Goal: Information Seeking & Learning: Learn about a topic

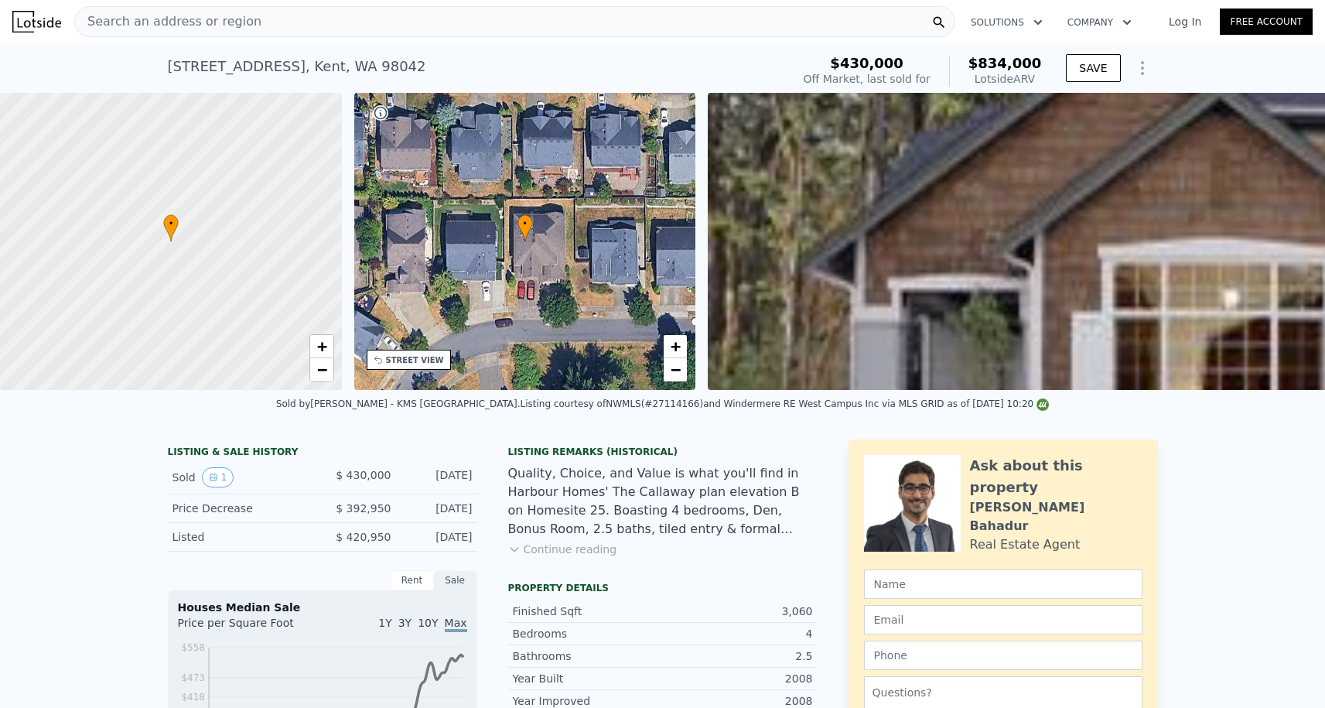
click at [299, 20] on div "Search an address or region" at bounding box center [514, 21] width 881 height 31
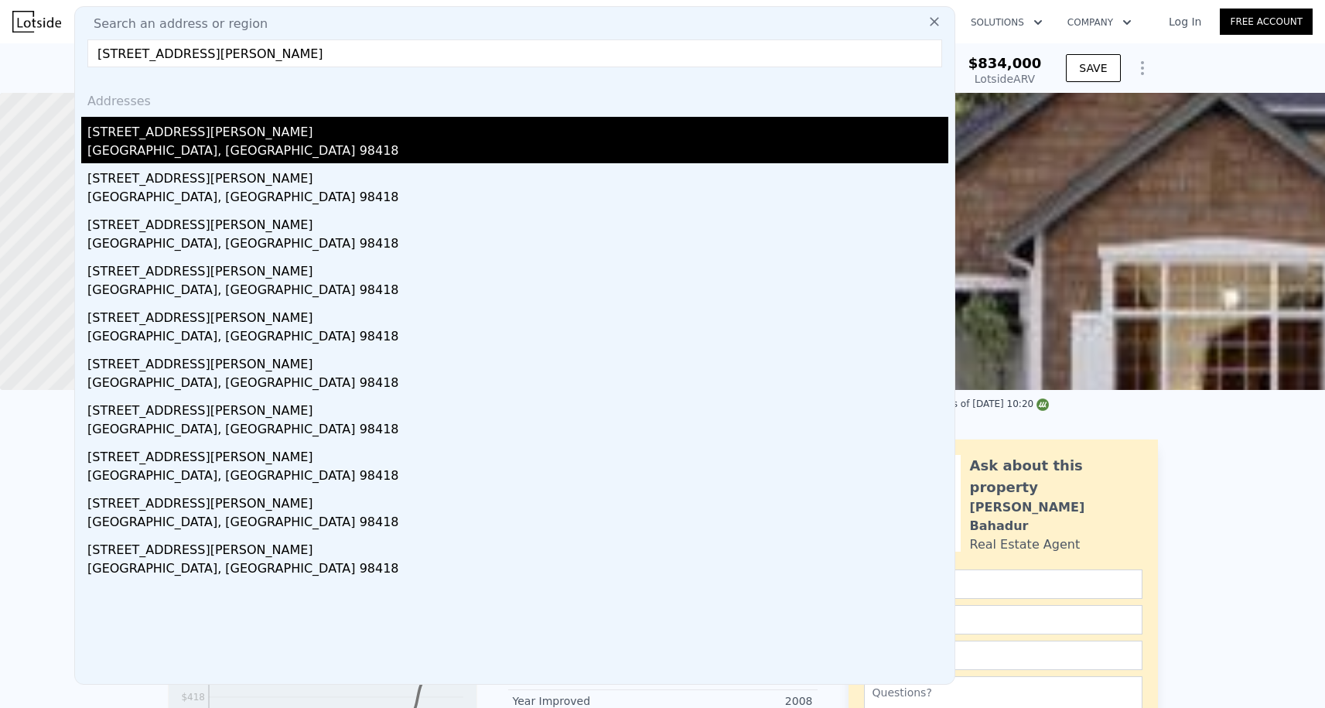
type input "[STREET_ADDRESS][PERSON_NAME]"
click at [204, 150] on div "[GEOGRAPHIC_DATA], [GEOGRAPHIC_DATA] 98418" at bounding box center [517, 153] width 861 height 22
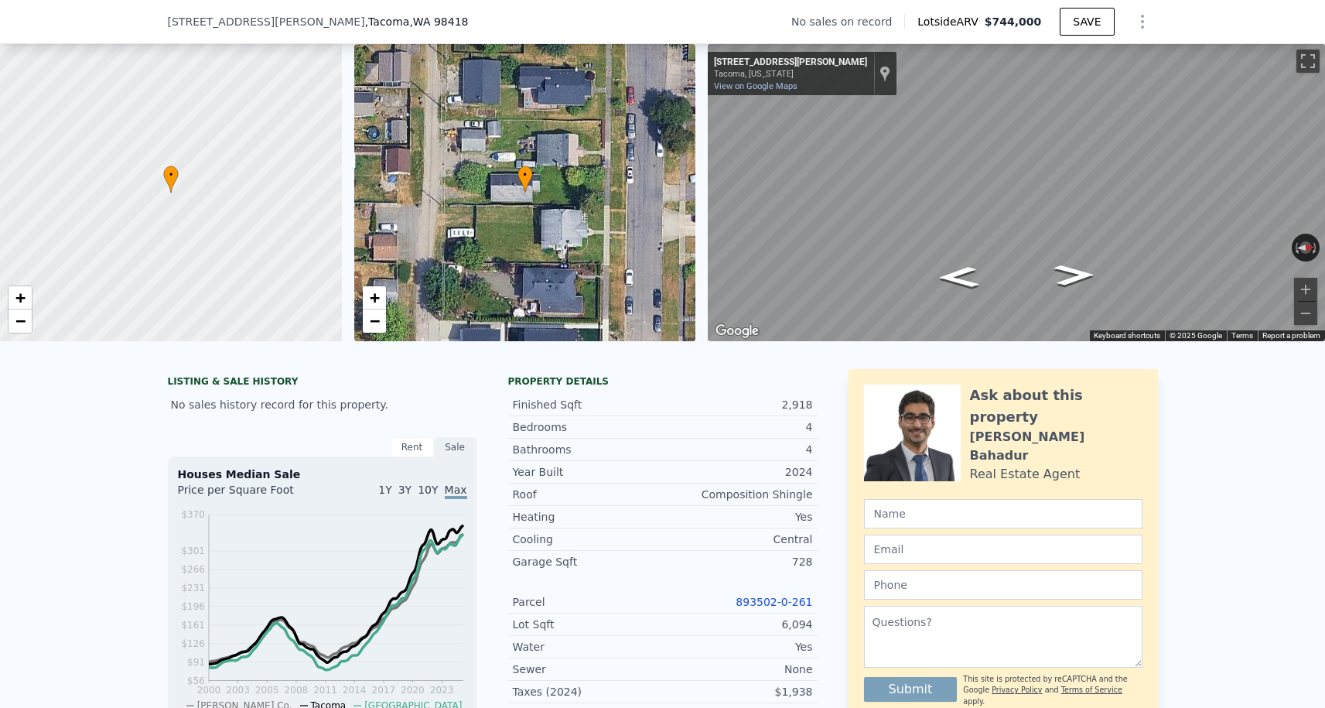
scroll to position [82, 0]
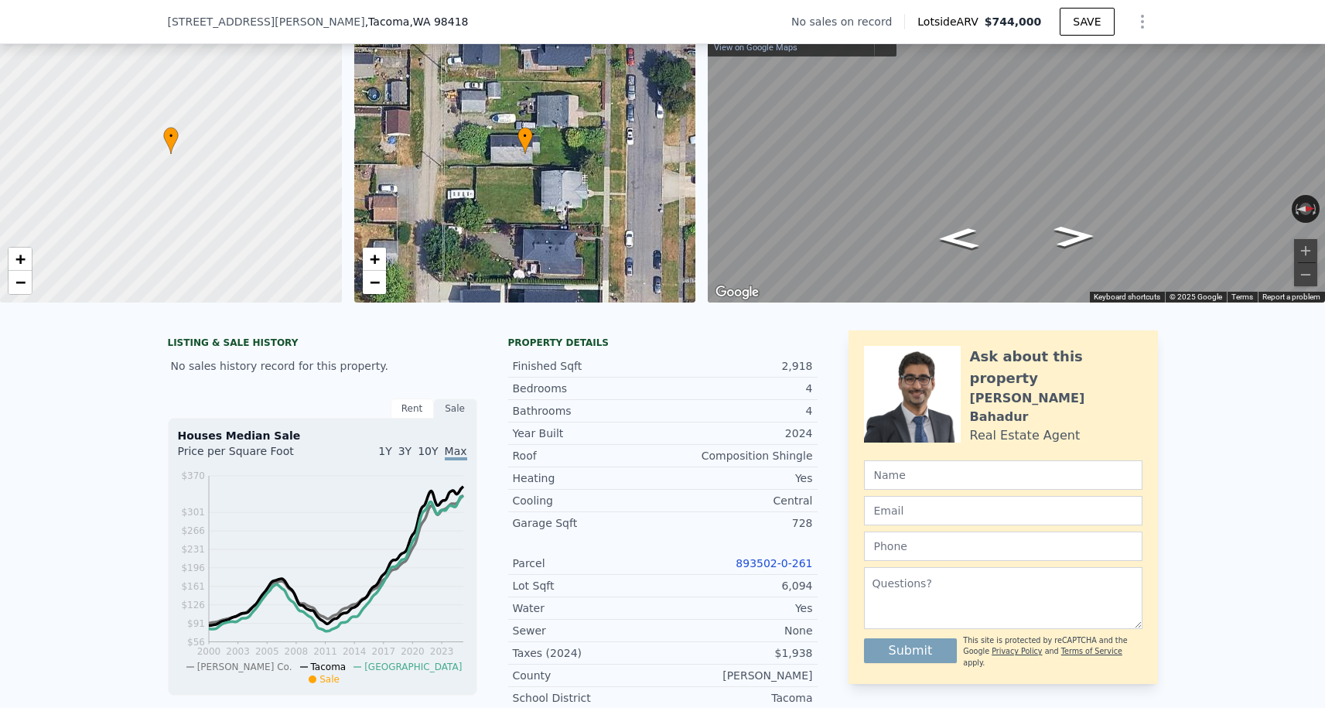
click at [752, 559] on link "893502-0-261" at bounding box center [773, 563] width 77 height 12
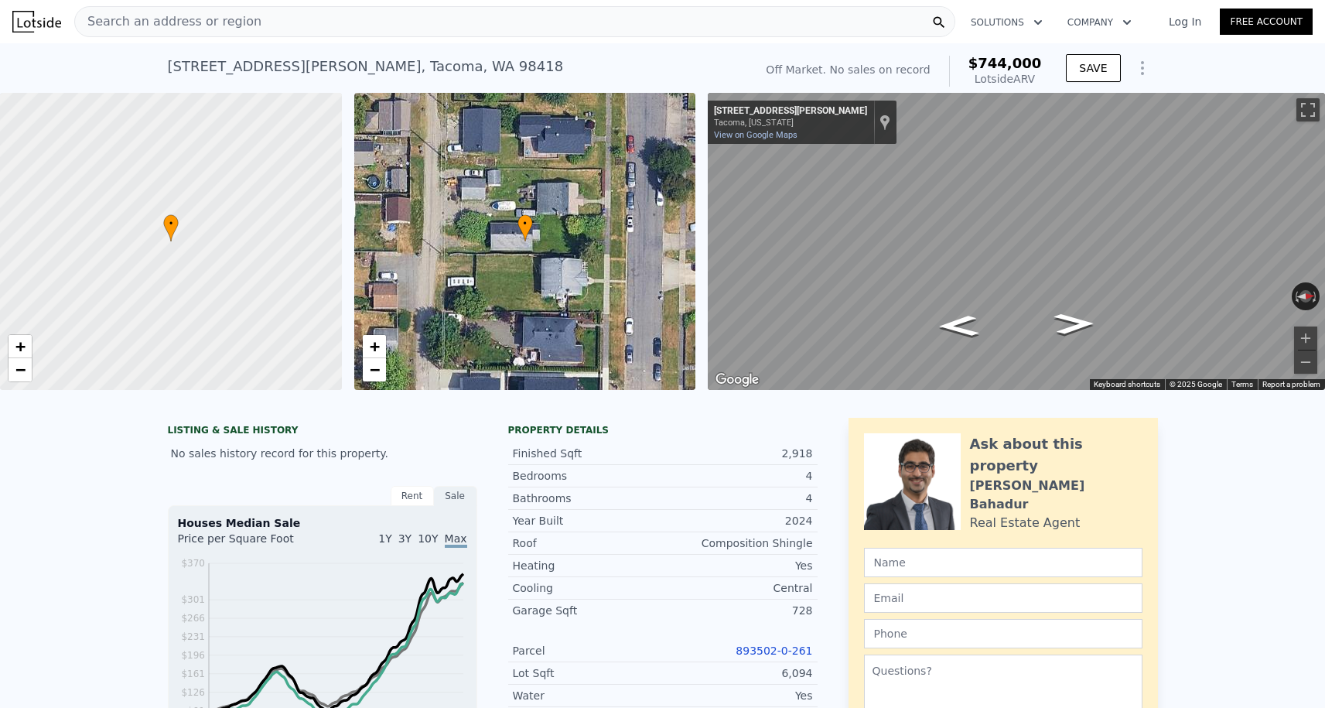
scroll to position [0, 0]
click at [264, 26] on div "Search an address or region" at bounding box center [514, 21] width 881 height 31
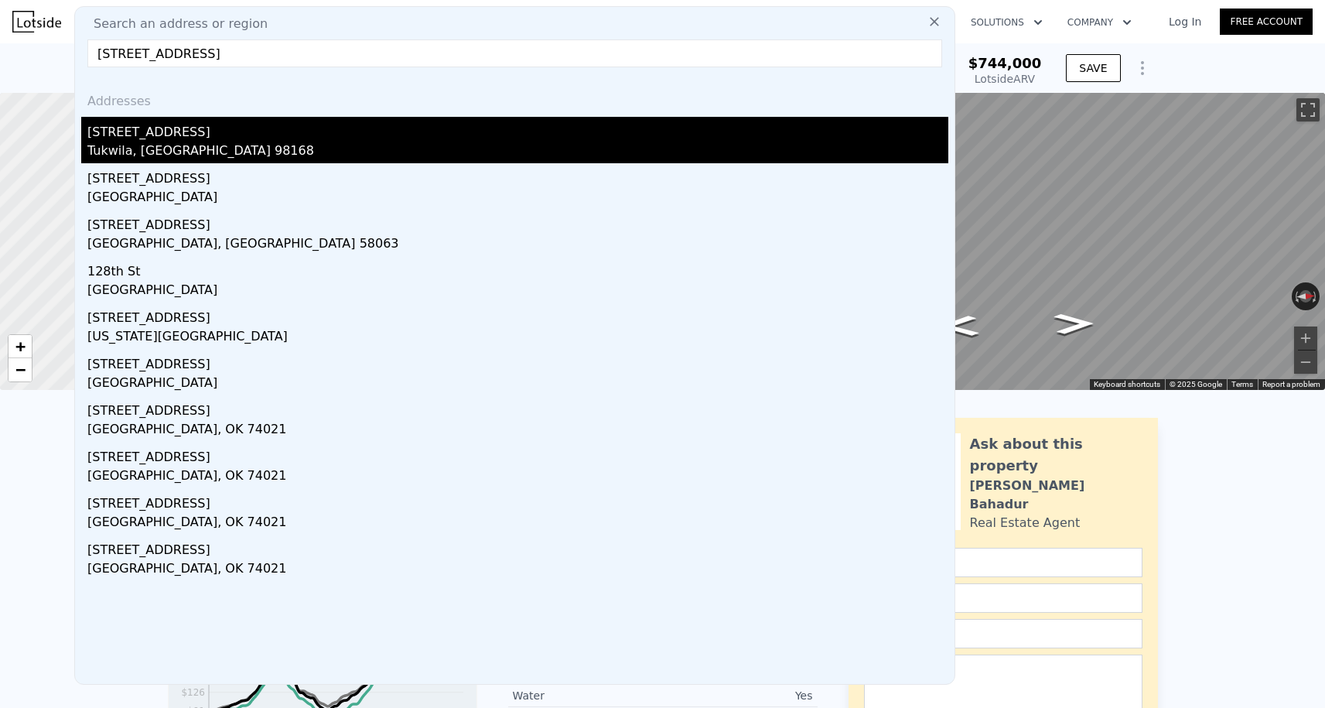
type input "[STREET_ADDRESS]"
click at [159, 141] on div "[STREET_ADDRESS]" at bounding box center [517, 129] width 861 height 25
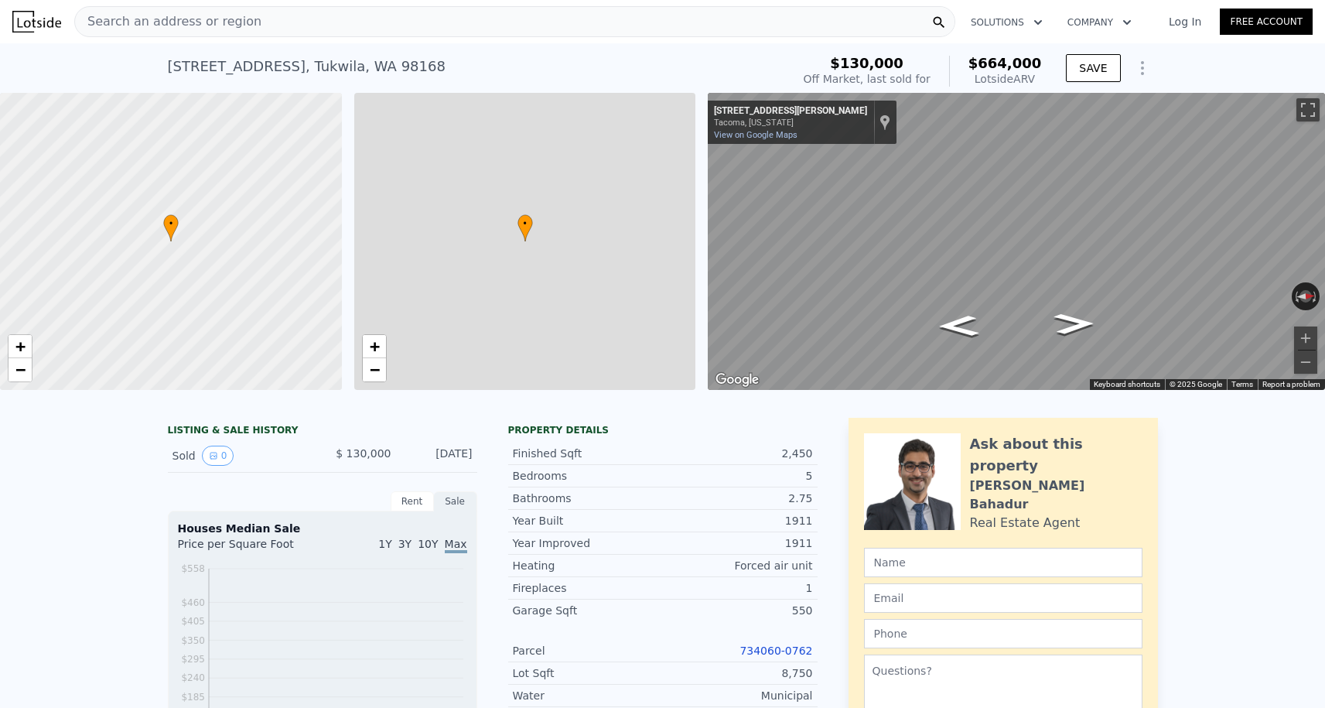
type input "$ 664,000"
type input "6"
type input "2"
type input "3.25"
type input "1760"
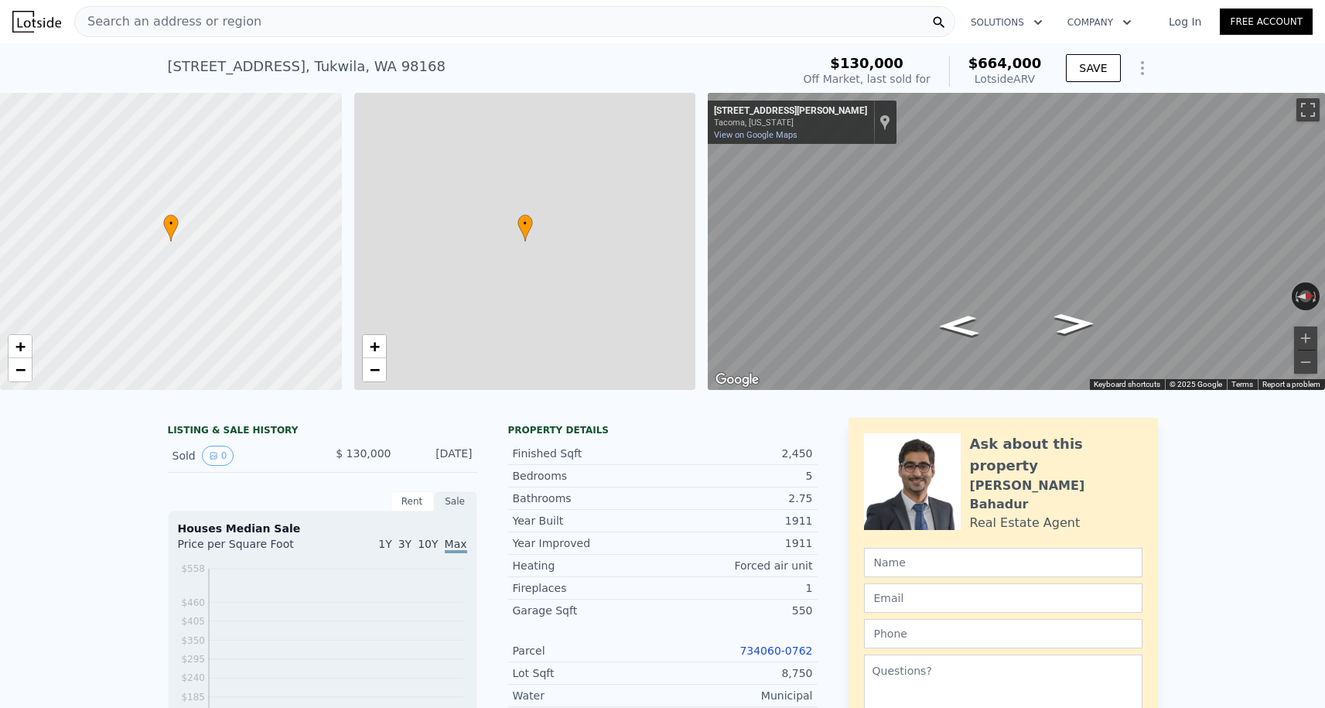
type input "3180"
type input "5341"
type input "12460"
type input "$ 473,789"
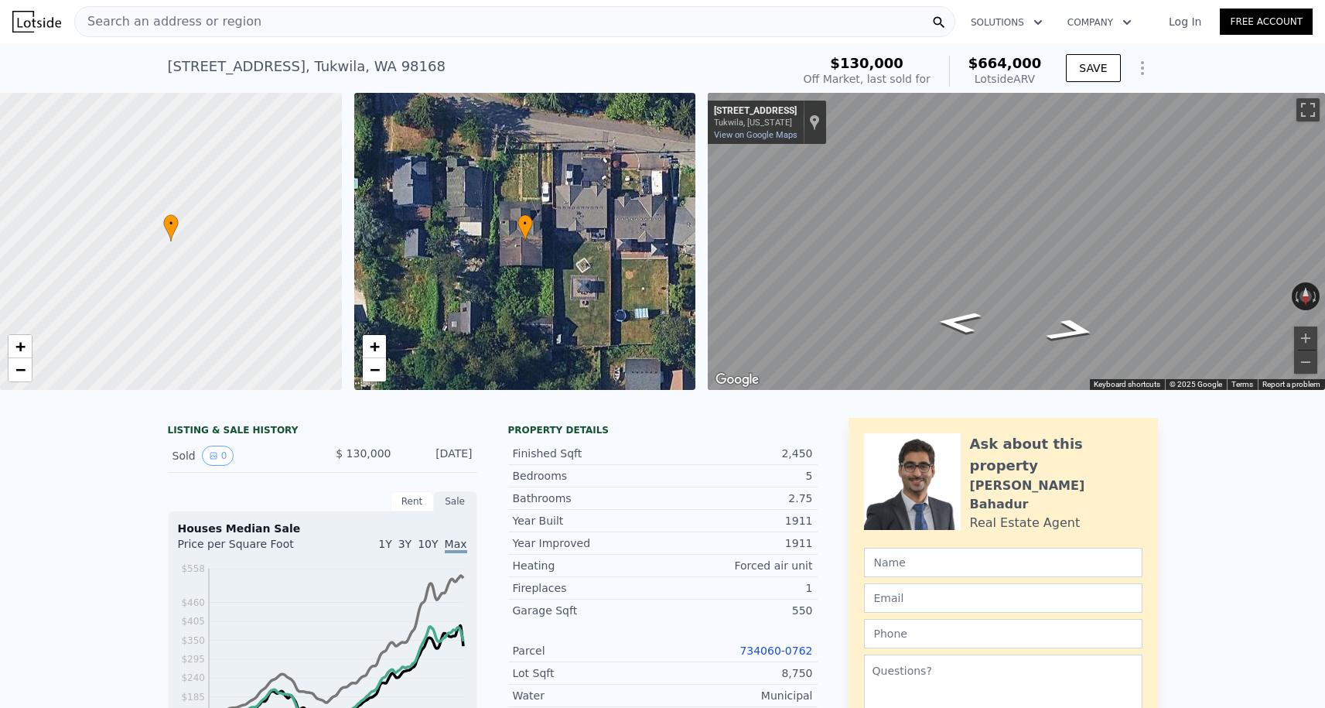
click at [762, 645] on link "734060-0762" at bounding box center [775, 650] width 73 height 12
click at [1305, 331] on button "Zoom in" at bounding box center [1305, 337] width 23 height 23
click at [1298, 356] on button "Zoom out" at bounding box center [1305, 361] width 23 height 23
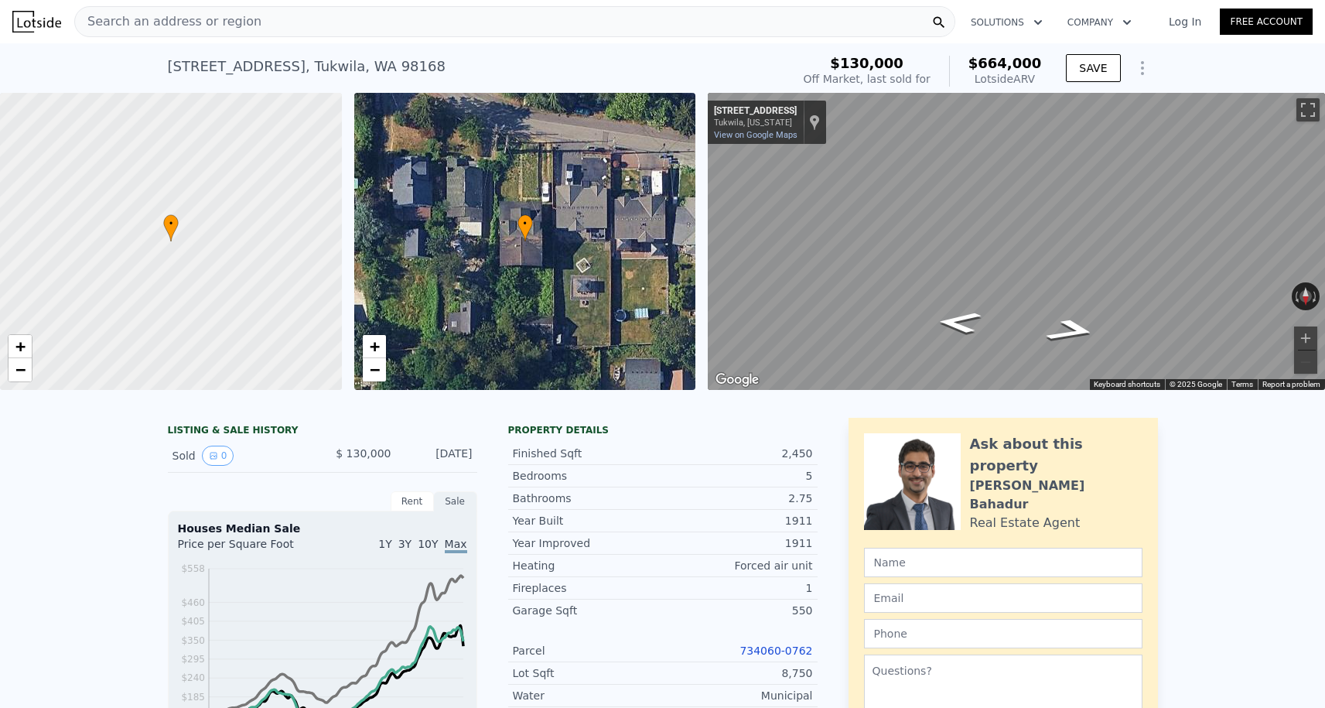
click at [772, 647] on link "734060-0762" at bounding box center [775, 650] width 73 height 12
drag, startPoint x: 414, startPoint y: 61, endPoint x: 165, endPoint y: 58, distance: 249.0
click at [165, 60] on div "[STREET_ADDRESS] Sold [DATE] for $130k (~ARV $664k ) $130,000 Off Market, last …" at bounding box center [662, 67] width 1325 height 49
copy div "[STREET_ADDRESS] Sold [DATE] for $130k (~ARV $664k )"
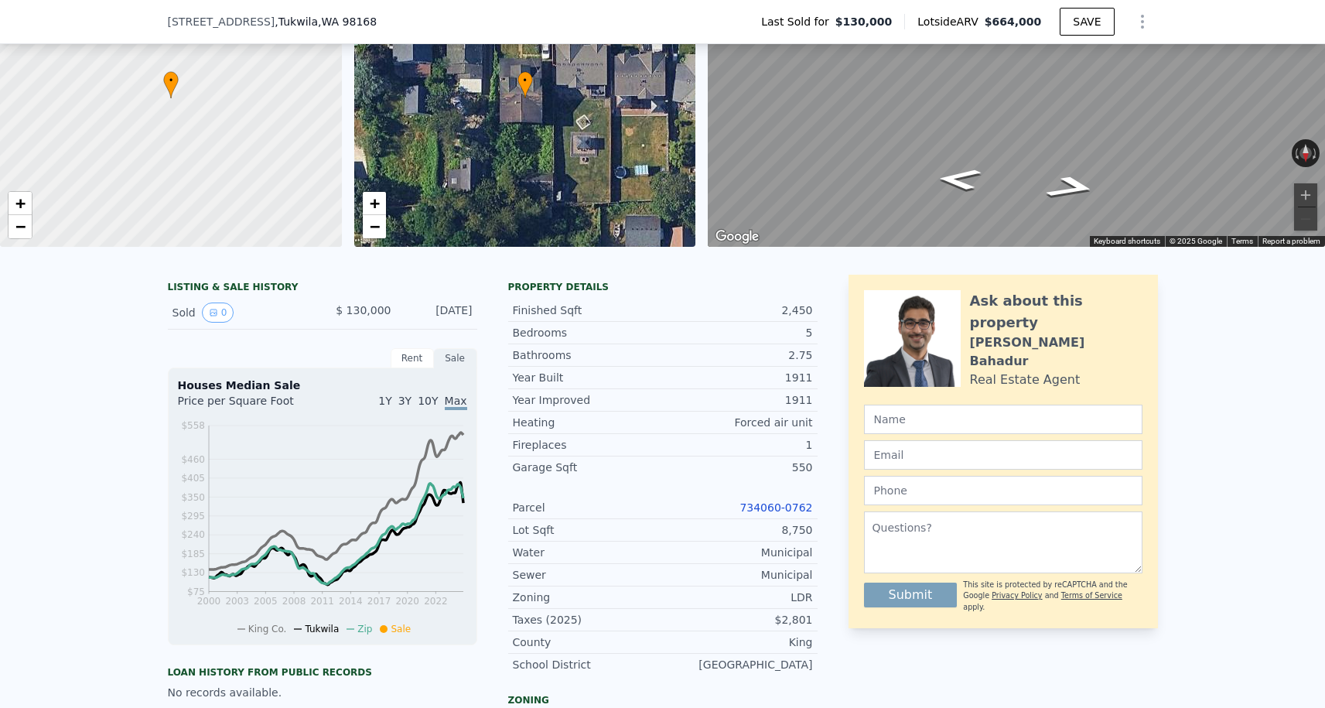
scroll to position [288, 0]
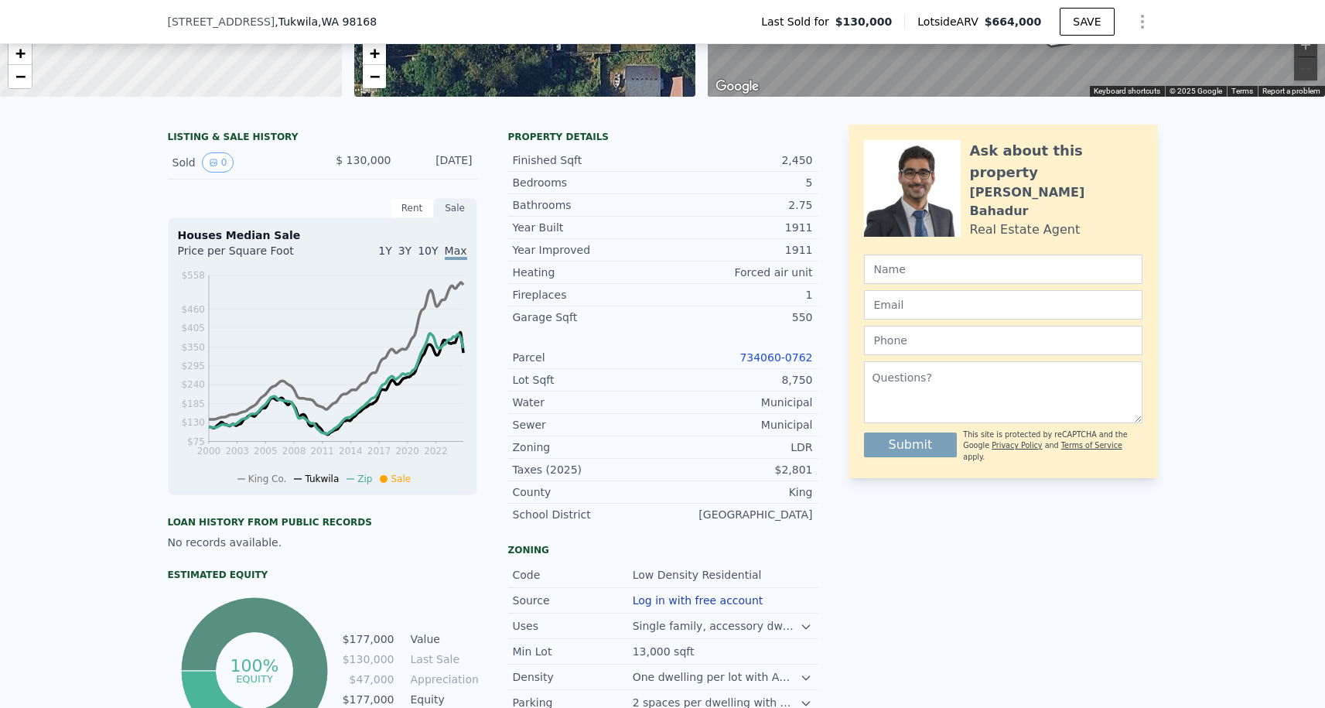
click at [759, 359] on link "734060-0762" at bounding box center [775, 357] width 73 height 12
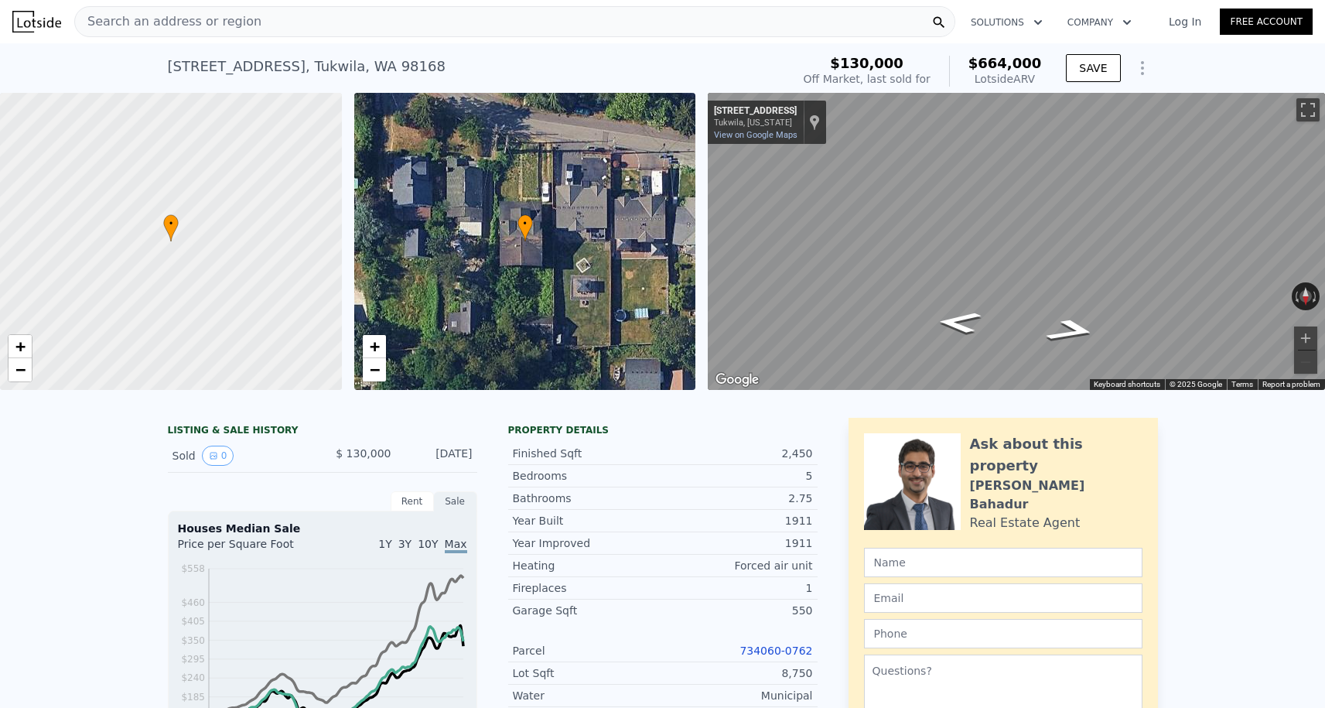
scroll to position [0, 0]
click at [236, 18] on span "Search an address or region" at bounding box center [168, 21] width 186 height 19
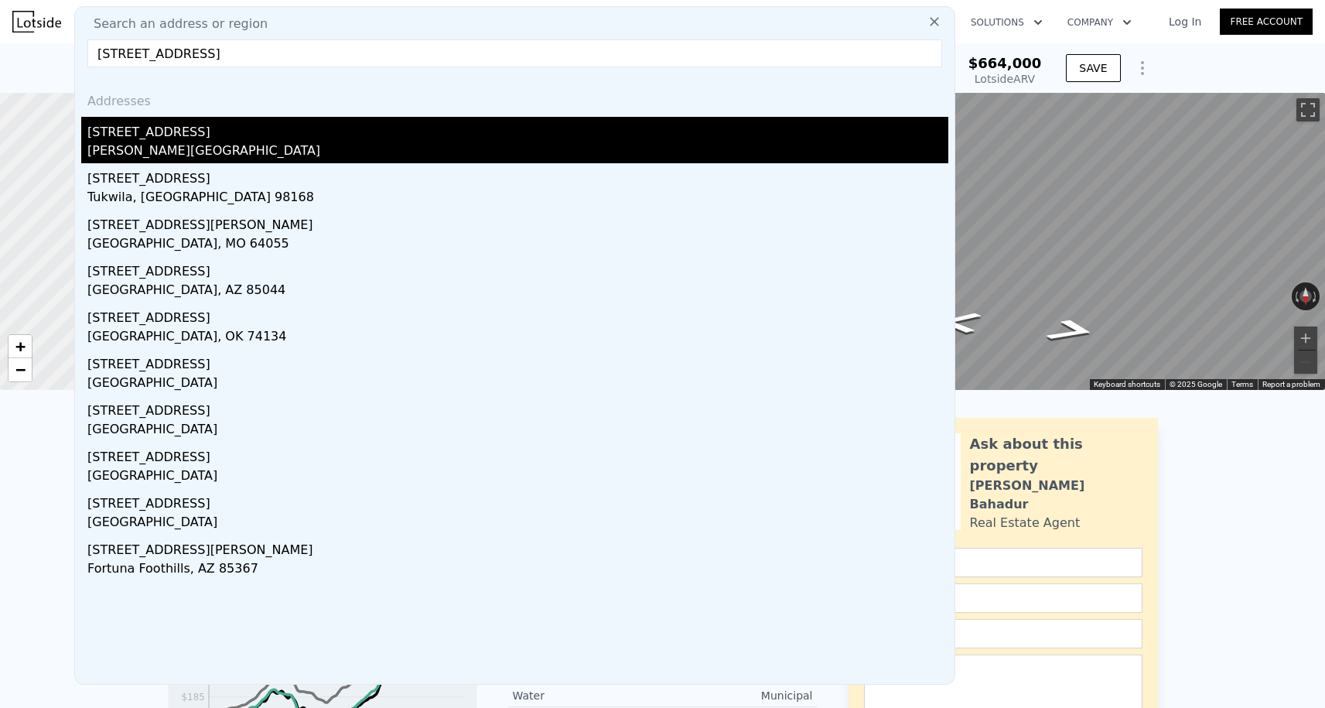
type input "[STREET_ADDRESS]"
click at [228, 138] on div "[STREET_ADDRESS]" at bounding box center [517, 129] width 861 height 25
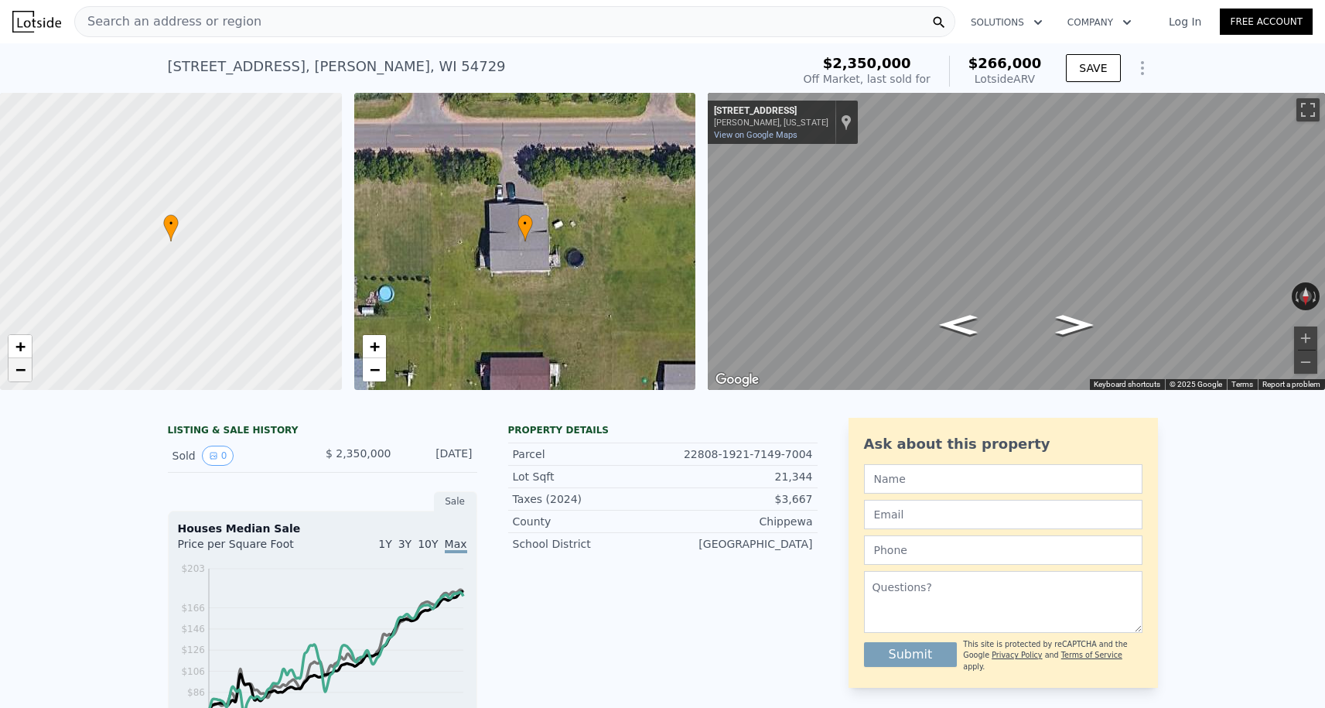
click at [22, 367] on span "−" at bounding box center [20, 369] width 10 height 19
click at [273, 31] on div "Search an address or region" at bounding box center [514, 21] width 881 height 31
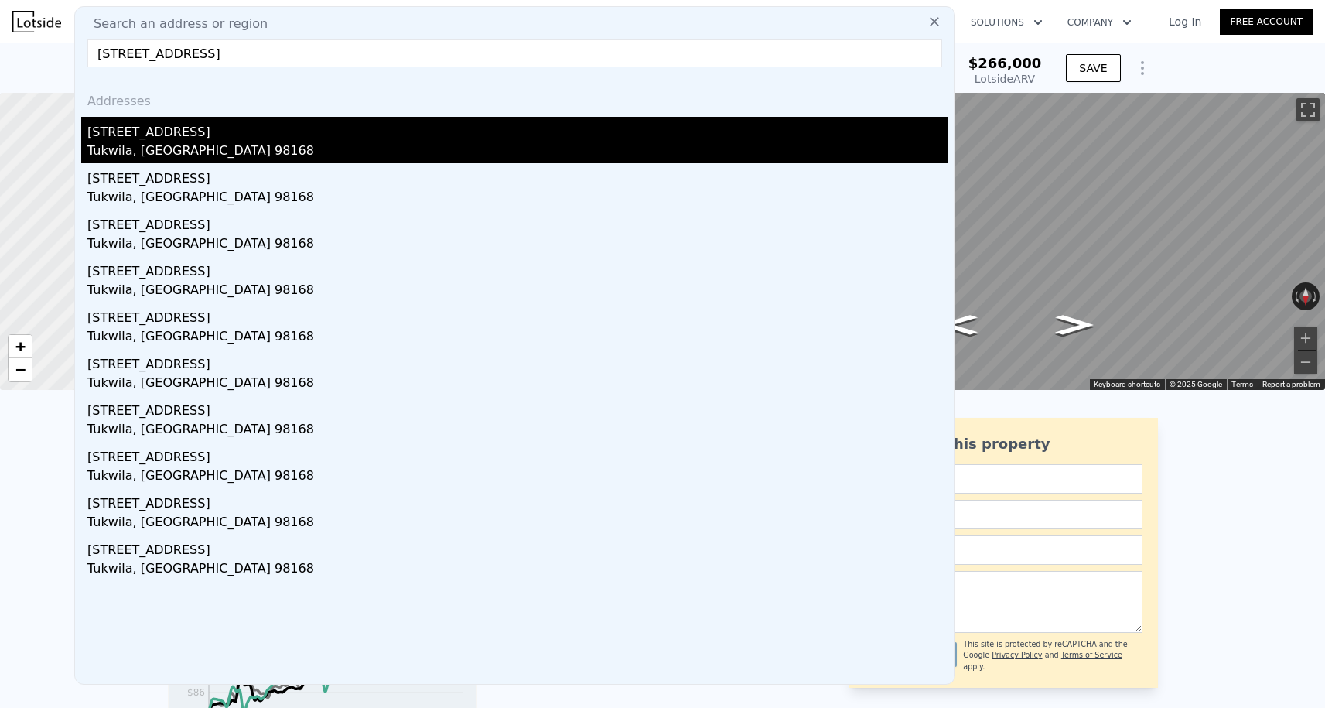
type input "[STREET_ADDRESS]"
click at [196, 148] on div "Tukwila, [GEOGRAPHIC_DATA] 98168" at bounding box center [517, 153] width 861 height 22
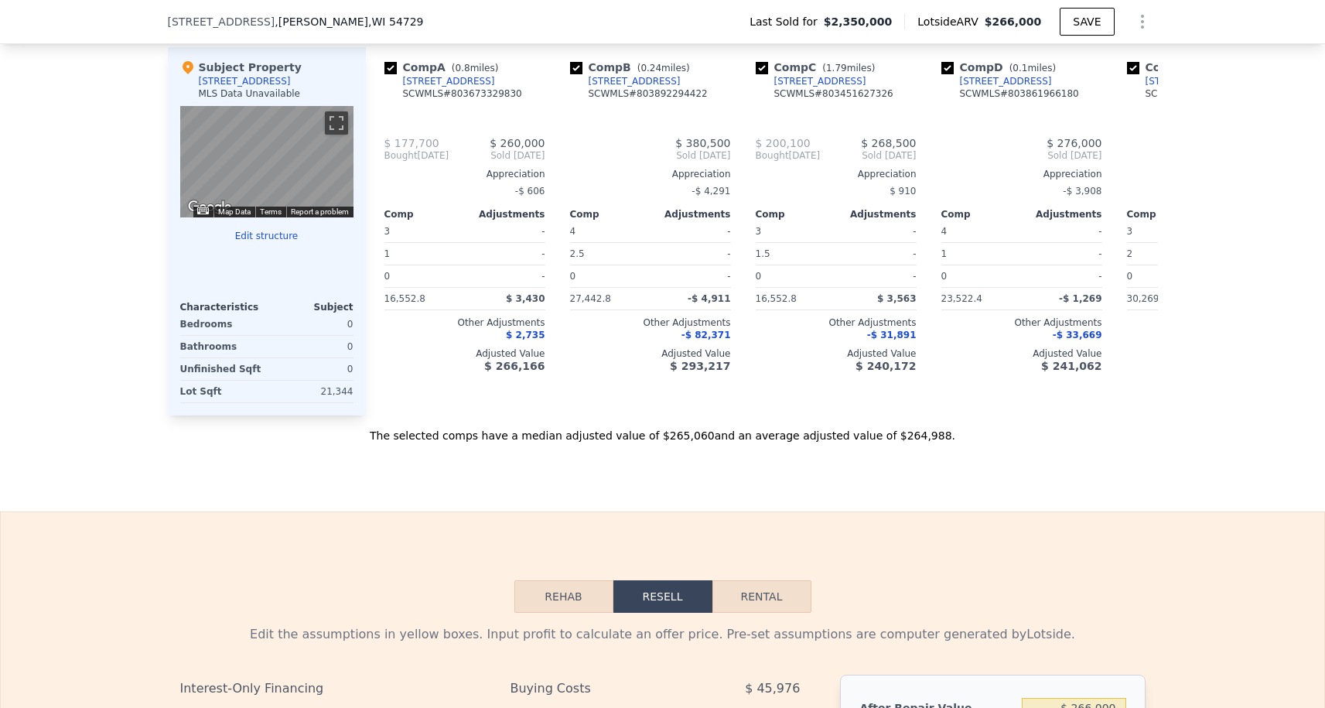
type input "$ 266,000"
type input "4"
type input "1"
type input "3"
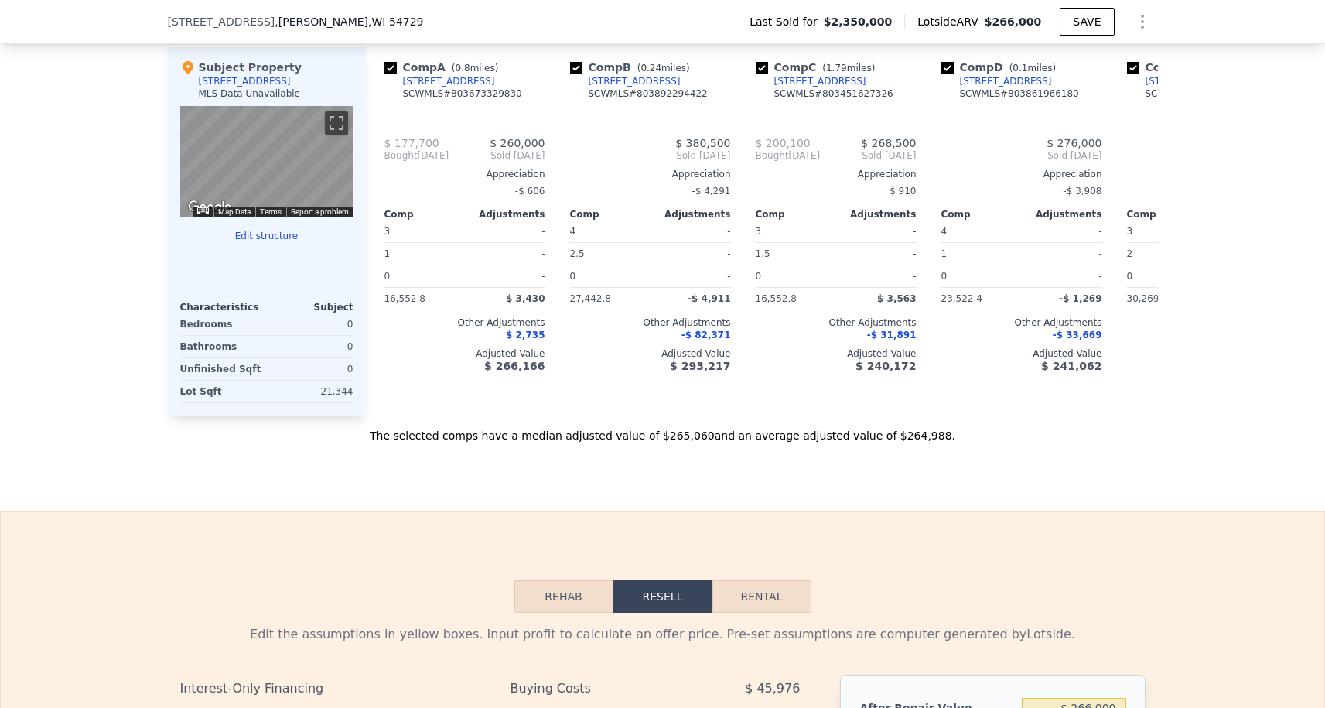
type input "1268"
type input "1900"
type input "12585"
type input "30269.843999999997"
type input "-$ 2,215,541"
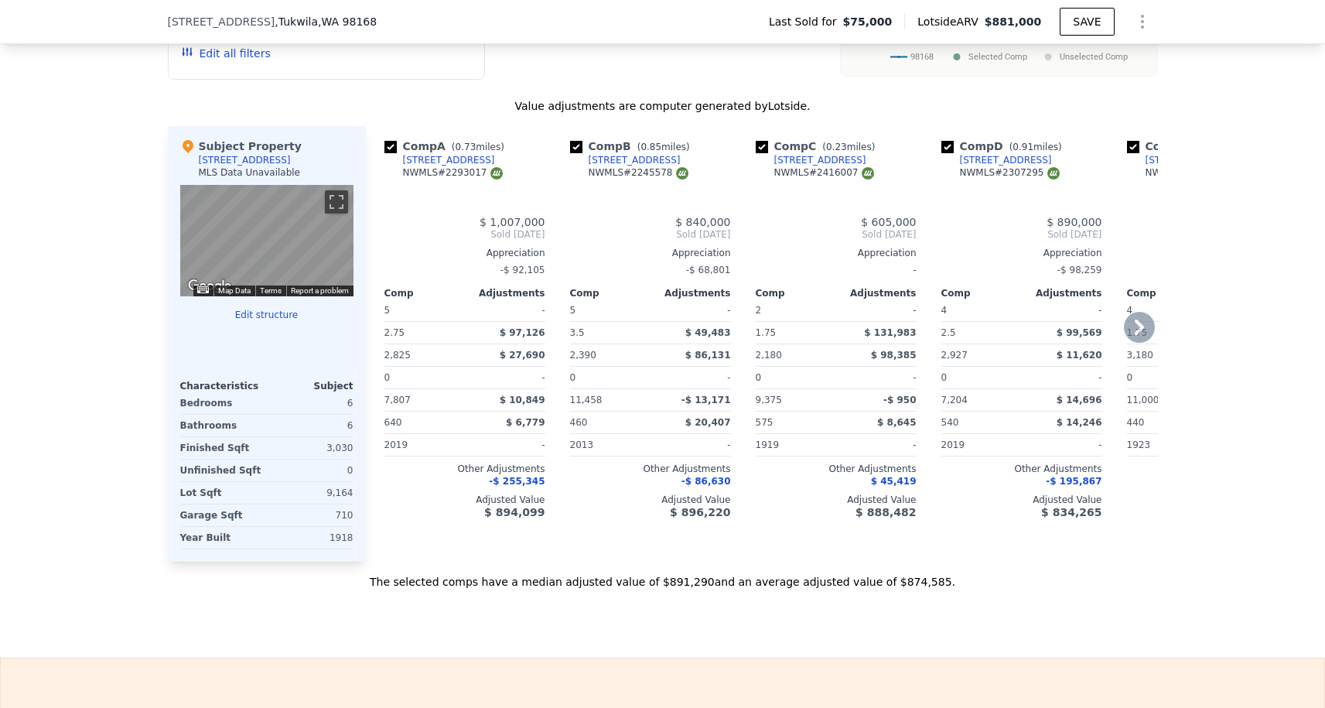
type input "$ 881,000"
type input "7"
type input "5"
type input "1.75"
type input "3.5"
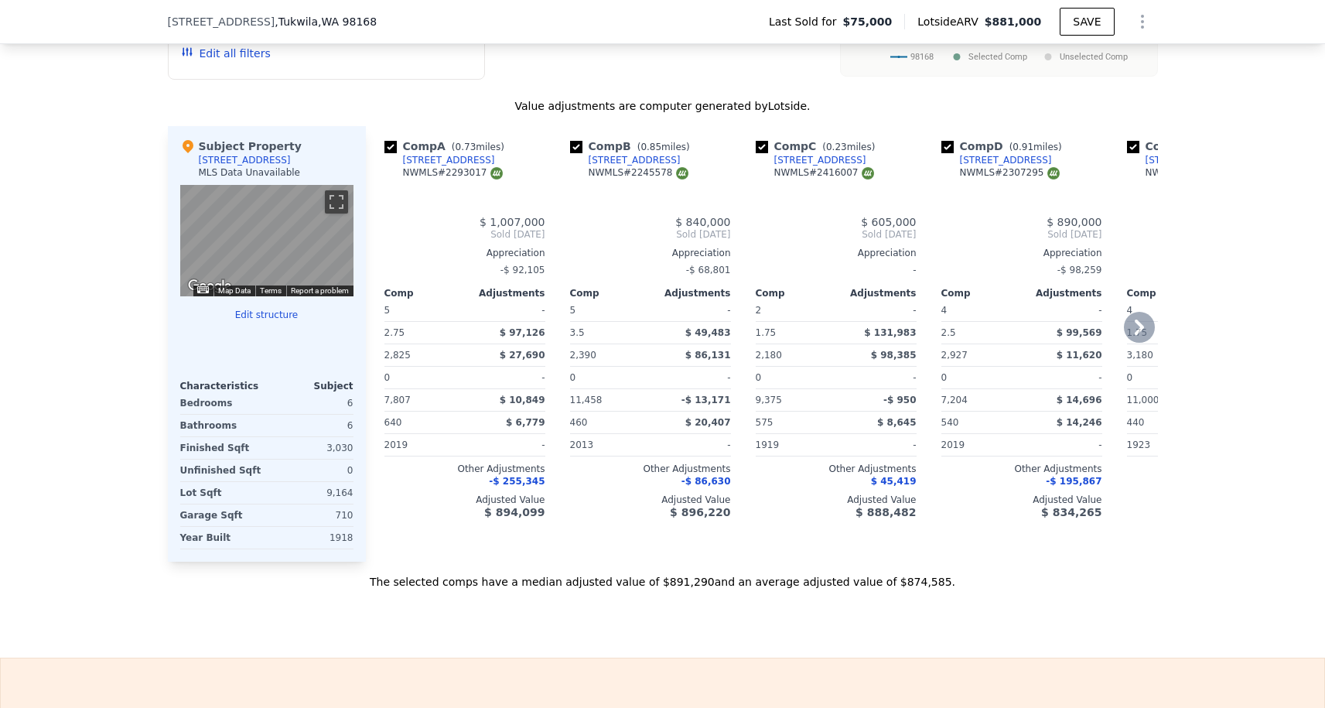
type input "2180"
type input "3180"
type input "5634"
type input "11458"
type input "$ 731,305"
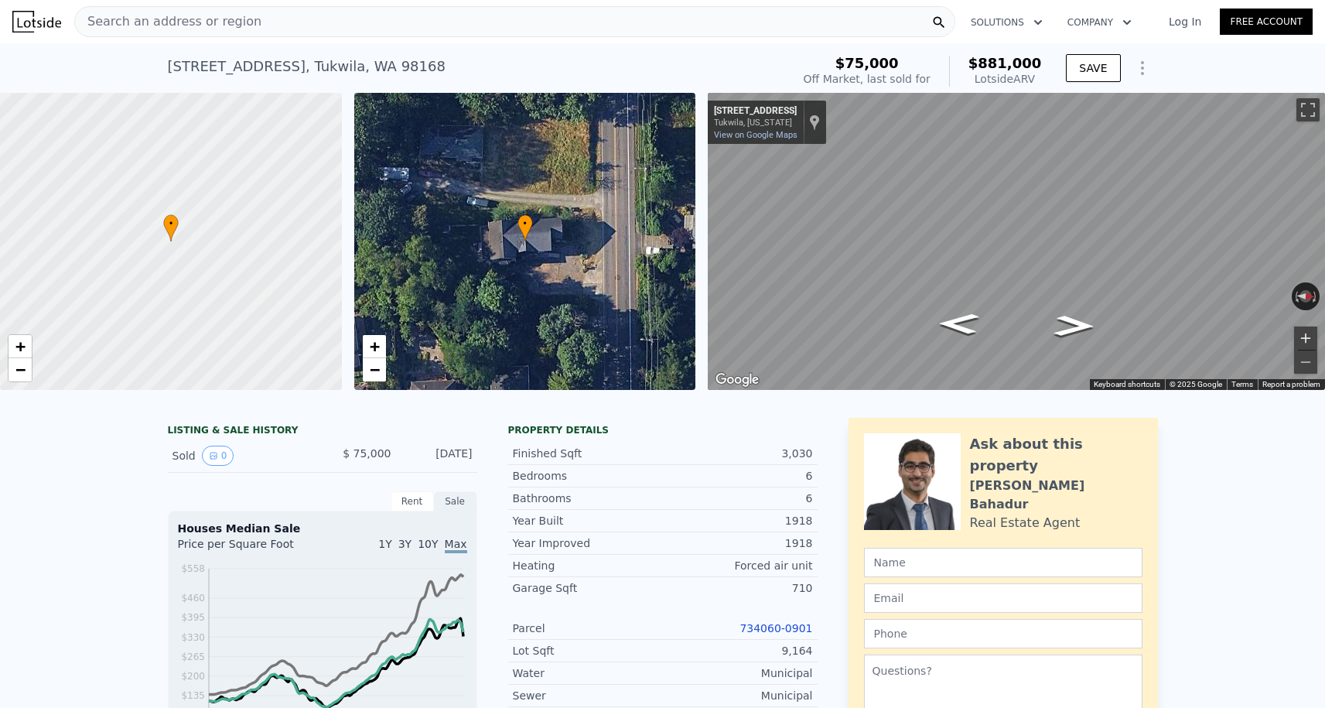
click at [1307, 337] on button "Zoom in" at bounding box center [1305, 337] width 23 height 23
click at [1311, 366] on button "Zoom out" at bounding box center [1305, 361] width 23 height 23
click at [1302, 338] on button "Zoom in" at bounding box center [1305, 337] width 23 height 23
click at [1308, 359] on button "Zoom out" at bounding box center [1305, 361] width 23 height 23
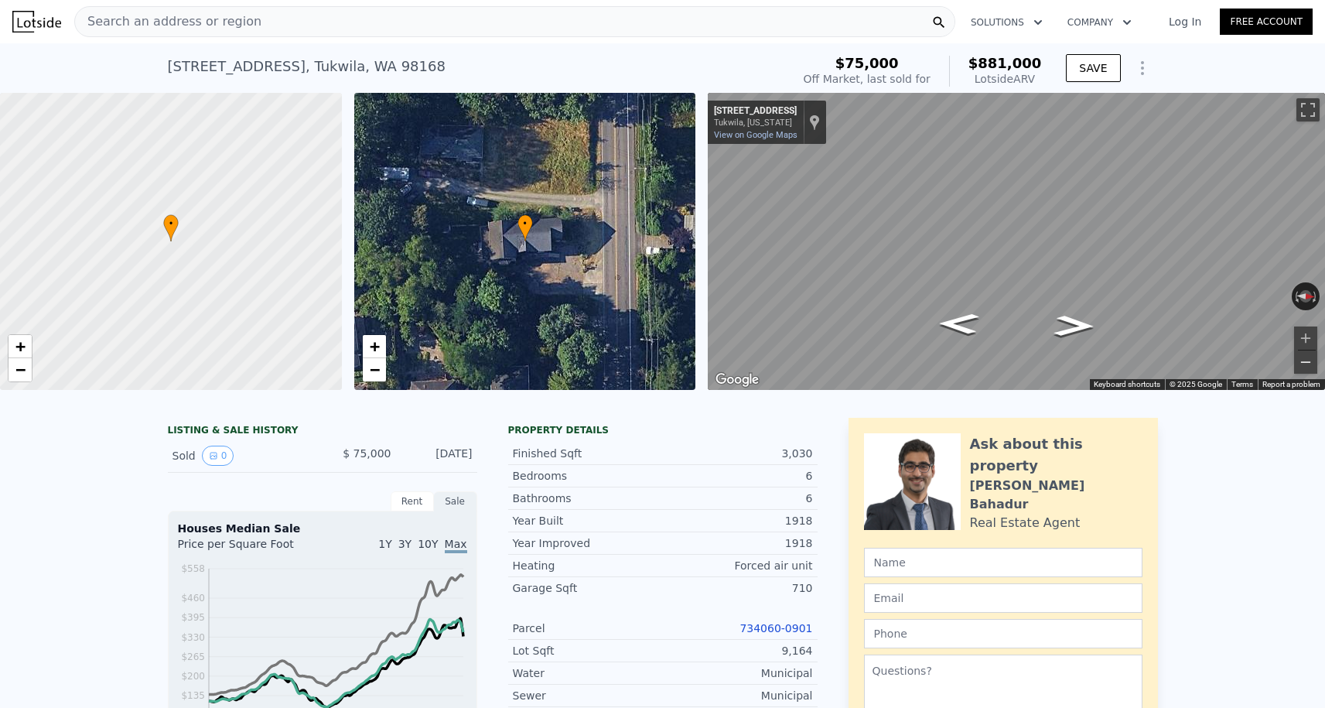
click at [1308, 359] on button "Zoom out" at bounding box center [1305, 361] width 23 height 23
click at [1300, 337] on button "Zoom in" at bounding box center [1305, 337] width 23 height 23
